Goal: Task Accomplishment & Management: Manage account settings

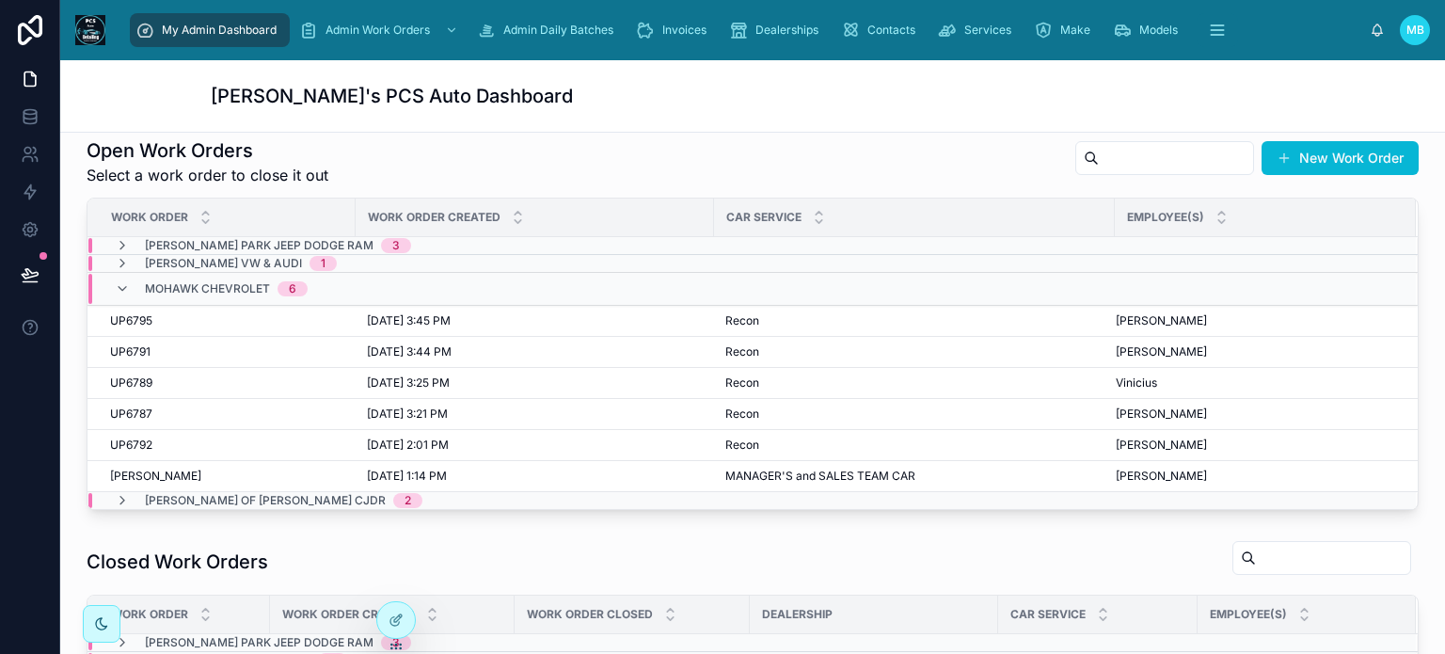
scroll to position [470, 0]
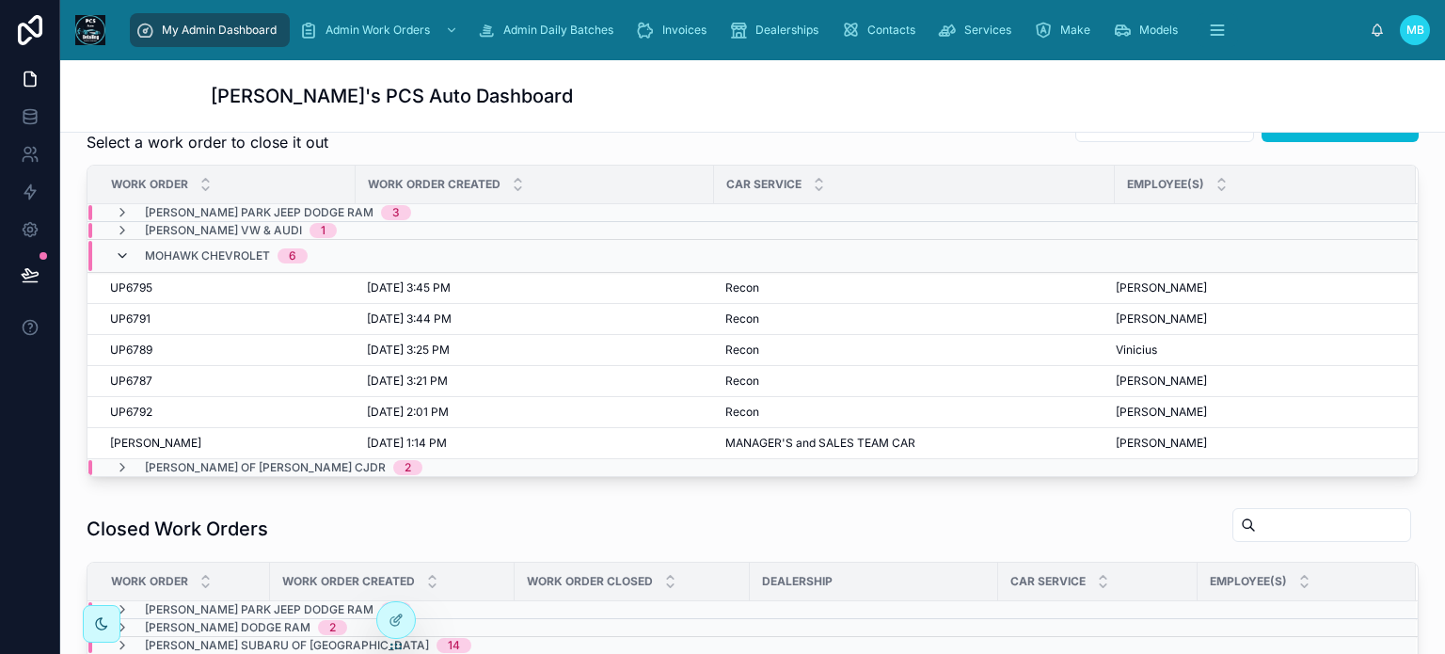
click at [120, 253] on icon at bounding box center [122, 255] width 15 height 15
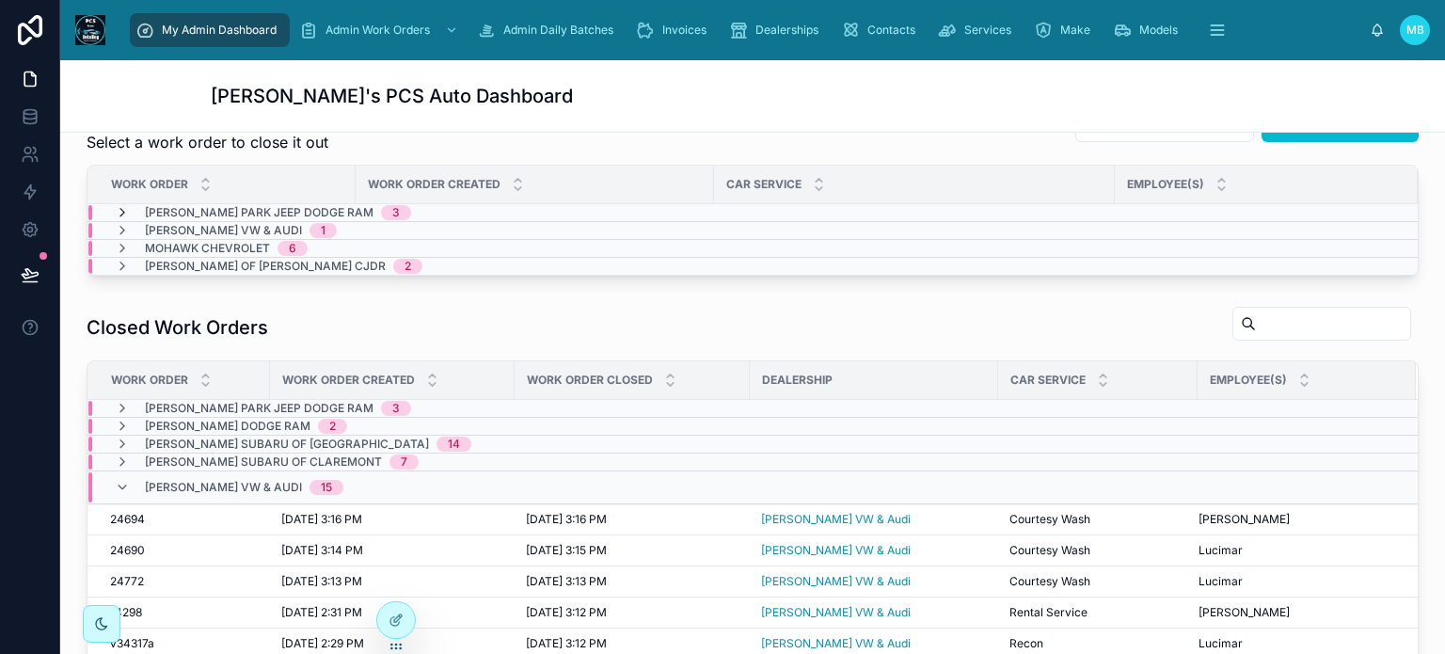
click at [119, 211] on icon at bounding box center [122, 212] width 15 height 15
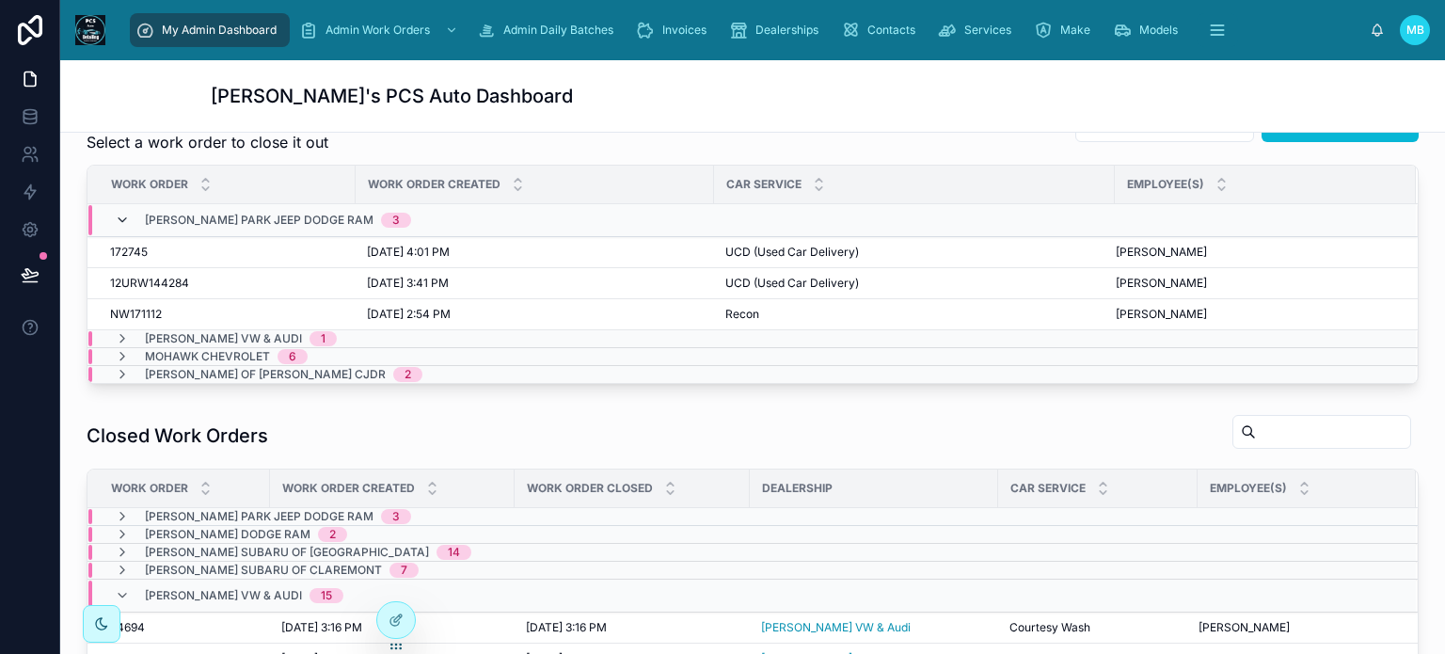
click at [120, 216] on icon at bounding box center [122, 220] width 15 height 15
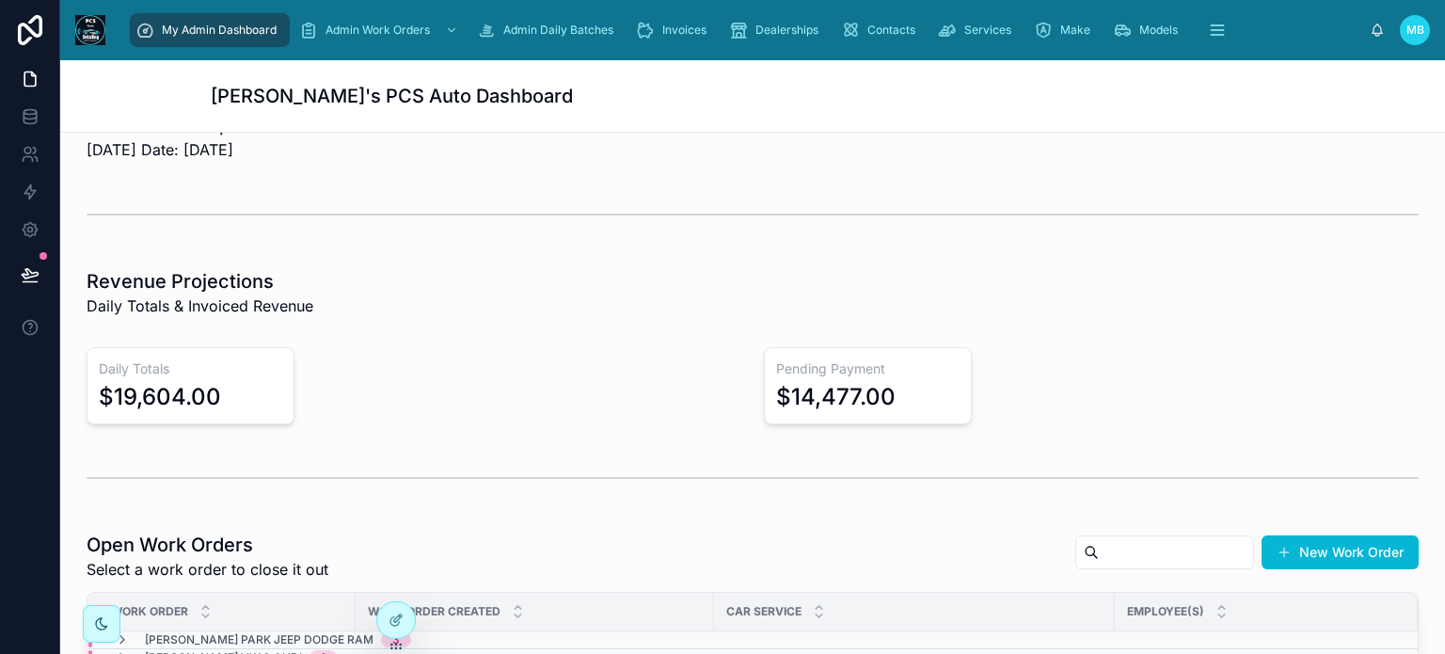
scroll to position [0, 0]
